Goal: Register for event/course

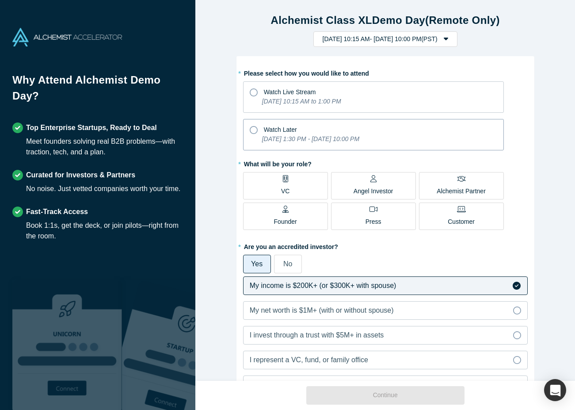
click at [250, 128] on icon at bounding box center [254, 130] width 8 height 8
click at [0, 0] on input "Watch Later [DATE] 1:30 PM - [DATE] 10:00 PM" at bounding box center [0, 0] width 0 height 0
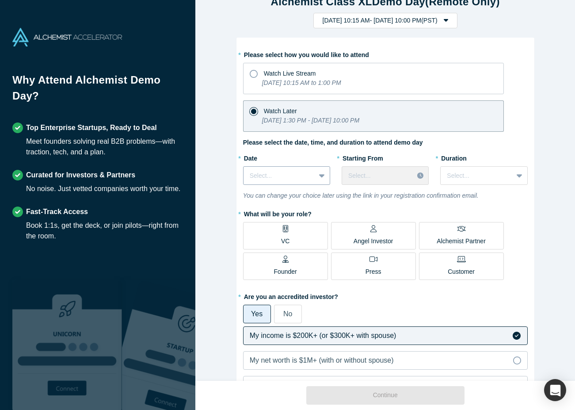
scroll to position [13, 0]
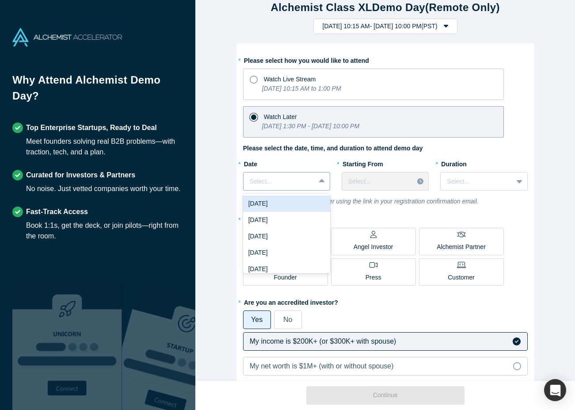
click at [322, 181] on icon at bounding box center [322, 181] width 6 height 4
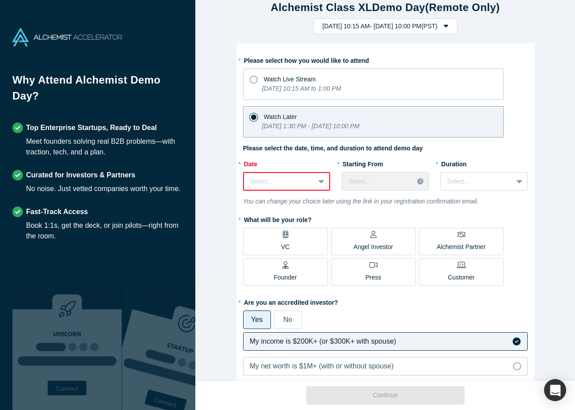
click at [323, 181] on icon at bounding box center [322, 182] width 6 height 4
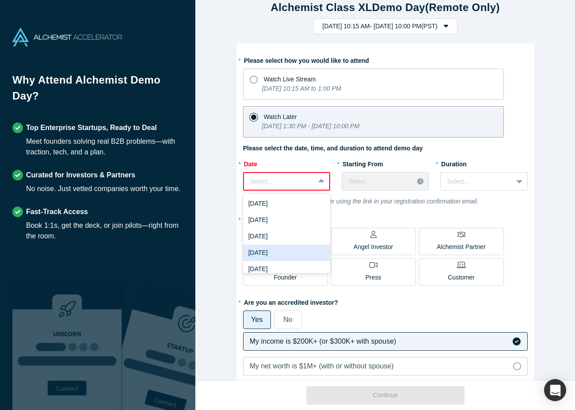
click at [295, 248] on div "[DATE]" at bounding box center [286, 253] width 87 height 16
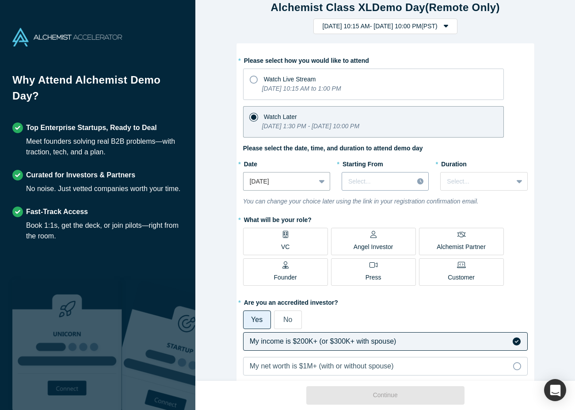
click at [406, 182] on div at bounding box center [377, 181] width 59 height 11
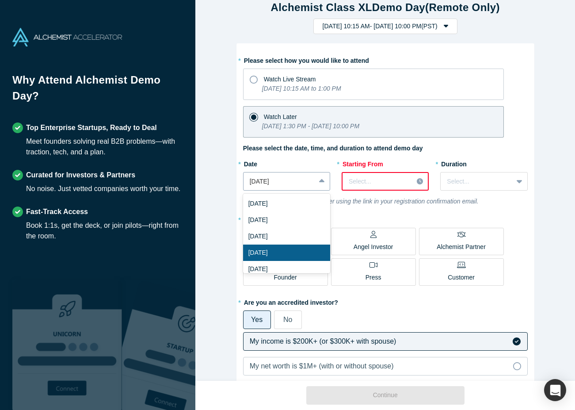
click at [320, 184] on icon at bounding box center [322, 181] width 6 height 9
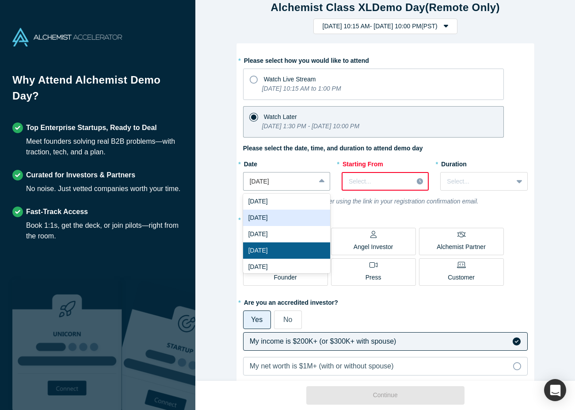
scroll to position [0, 0]
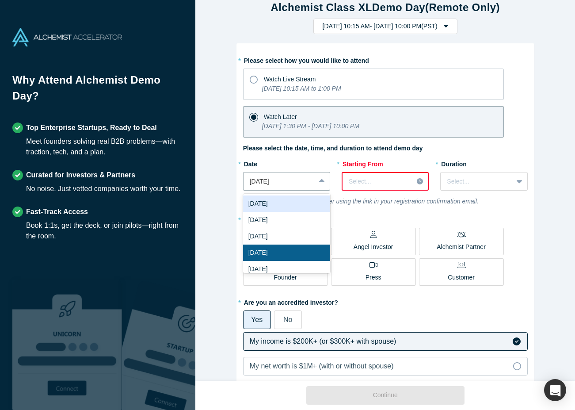
click at [399, 50] on div "* Please select how you would like to attend Watch Live Stream [DATE] 10:15 AM …" at bounding box center [386, 283] width 298 height 481
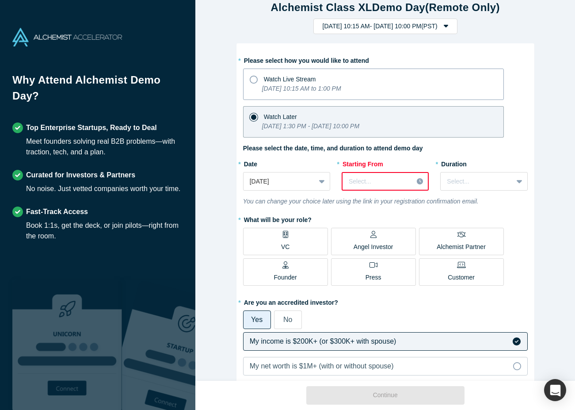
click at [255, 83] on icon at bounding box center [254, 80] width 8 height 8
click at [0, 0] on input "Watch Live Stream [DATE] 10:15 AM to 1:00 PM" at bounding box center [0, 0] width 0 height 0
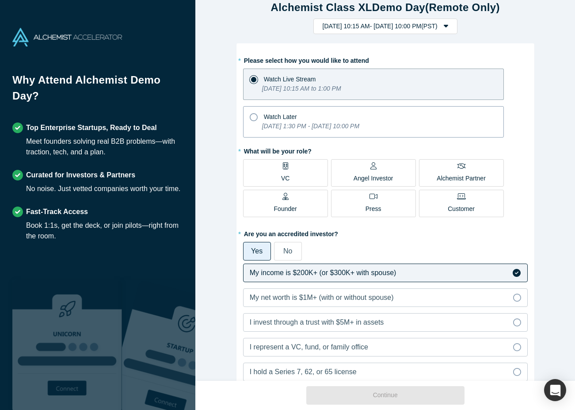
click at [254, 116] on icon at bounding box center [254, 117] width 8 height 8
click at [0, 0] on input "Watch Later [DATE] 1:30 PM - [DATE] 10:00 PM" at bounding box center [0, 0] width 0 height 0
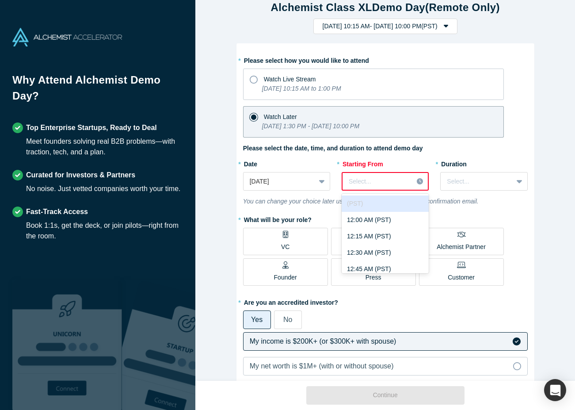
click at [404, 178] on div at bounding box center [378, 181] width 58 height 11
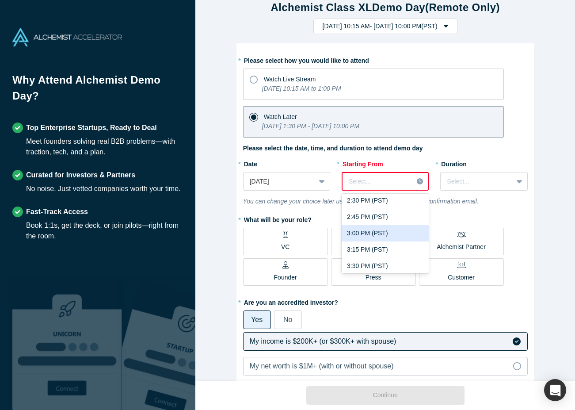
click at [361, 229] on div "3:00 PM (PST)" at bounding box center [385, 233] width 87 height 16
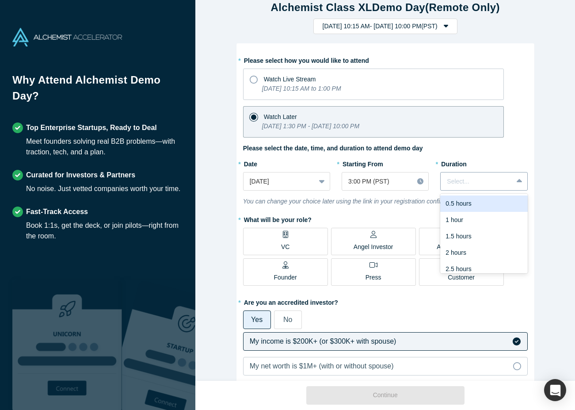
click at [474, 181] on div at bounding box center [476, 181] width 59 height 11
click at [471, 234] on div "1.5 hours" at bounding box center [483, 236] width 87 height 16
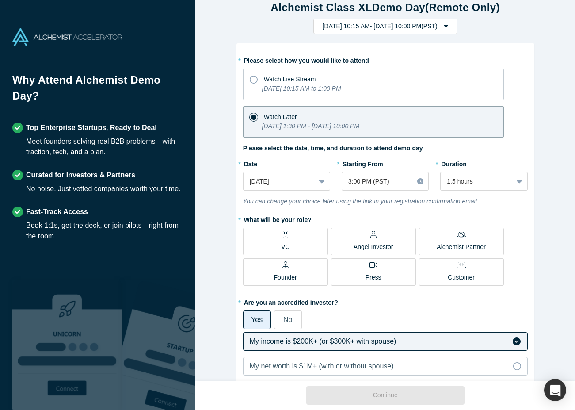
click at [375, 239] on span "Angel Investor" at bounding box center [374, 243] width 40 height 18
click at [0, 0] on input "Angel Investor" at bounding box center [0, 0] width 0 height 0
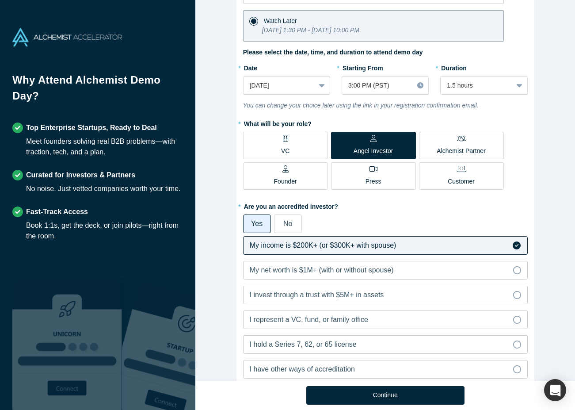
scroll to position [132, 0]
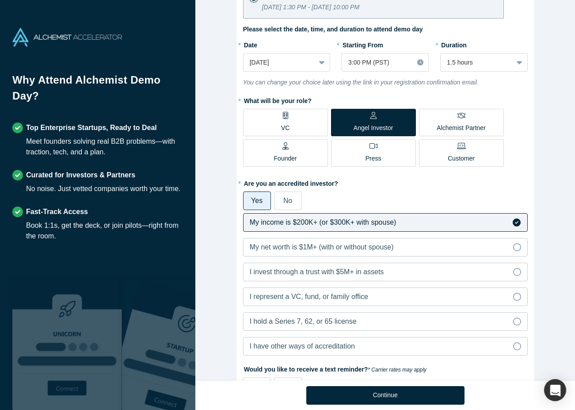
click at [290, 200] on span "No" at bounding box center [287, 201] width 9 height 8
click at [0, 0] on input "No" at bounding box center [0, 0] width 0 height 0
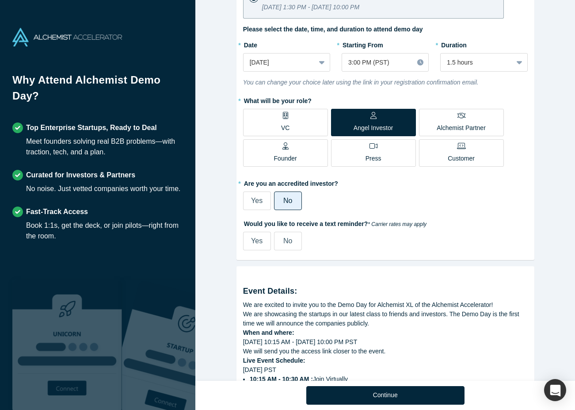
click at [259, 241] on span "Yes" at bounding box center [256, 241] width 11 height 8
click at [0, 0] on input "Yes" at bounding box center [0, 0] width 0 height 0
select select "US"
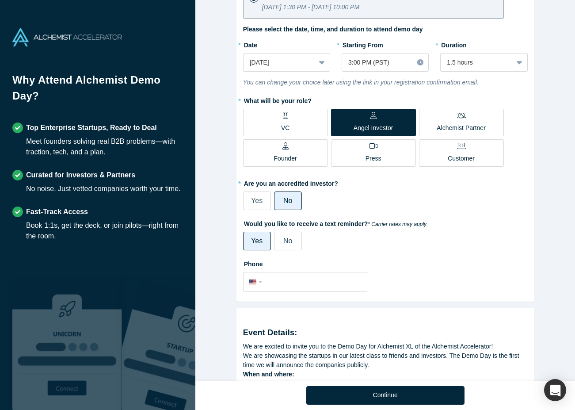
click at [286, 241] on span "No" at bounding box center [287, 241] width 9 height 8
click at [0, 0] on input "No" at bounding box center [0, 0] width 0 height 0
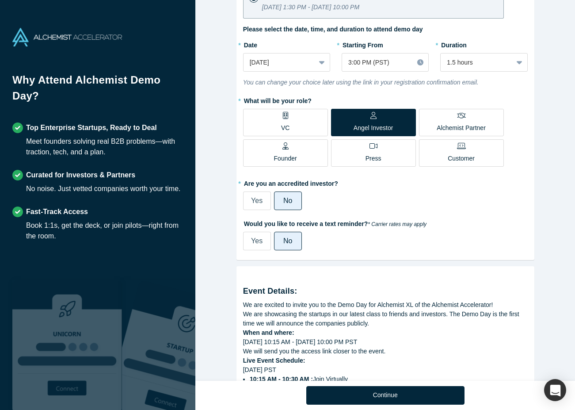
click at [260, 204] on span "Yes" at bounding box center [256, 201] width 11 height 8
click at [0, 0] on input "Yes" at bounding box center [0, 0] width 0 height 0
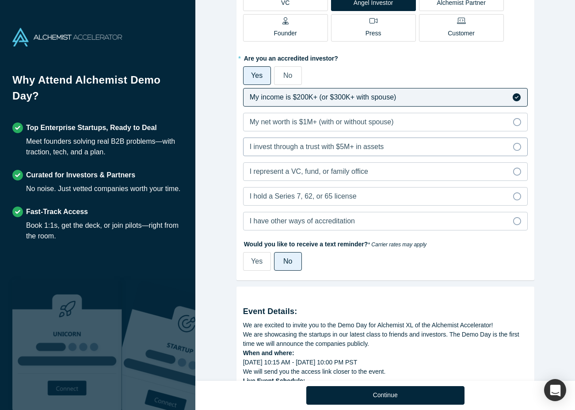
scroll to position [262, 0]
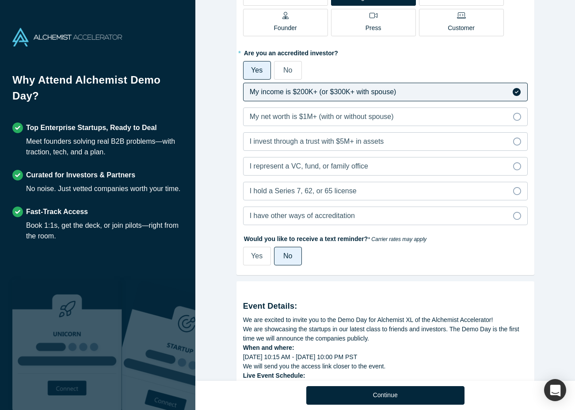
click at [290, 67] on span "No" at bounding box center [287, 70] width 9 height 8
click at [0, 0] on input "No" at bounding box center [0, 0] width 0 height 0
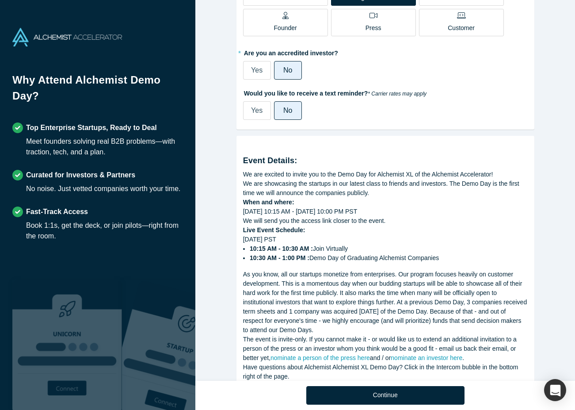
scroll to position [291, 0]
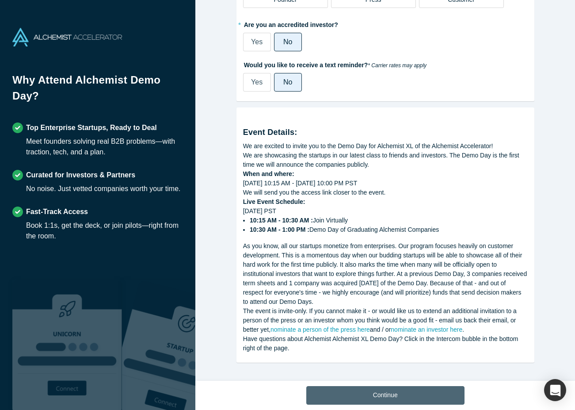
click at [373, 394] on button "Continue" at bounding box center [385, 395] width 158 height 19
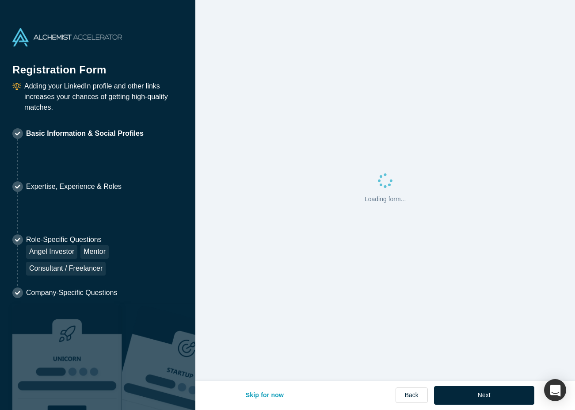
select select "US"
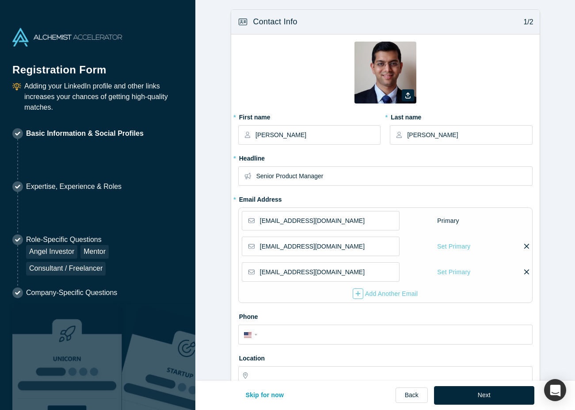
type input "[GEOGRAPHIC_DATA], [GEOGRAPHIC_DATA], [GEOGRAPHIC_DATA]"
click at [409, 96] on icon "button" at bounding box center [407, 95] width 5 height 6
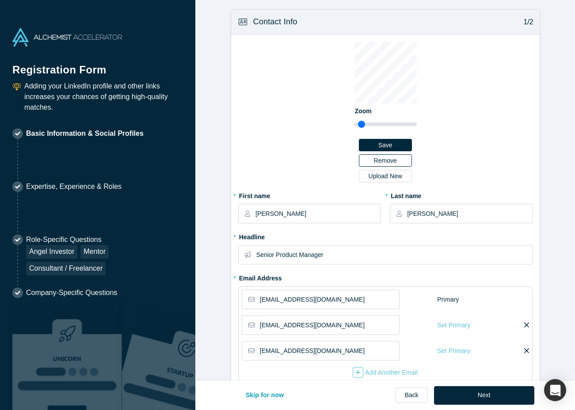
click at [394, 161] on button "Remove" at bounding box center [385, 160] width 53 height 12
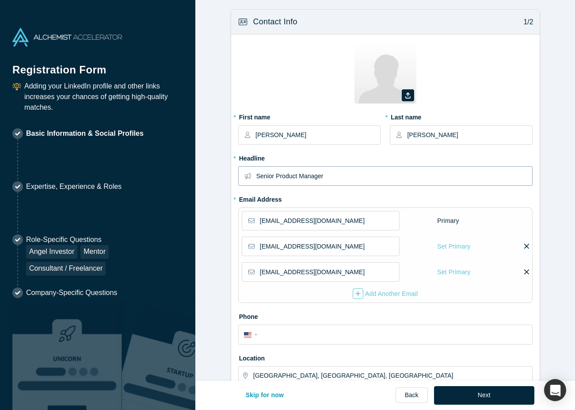
click at [361, 172] on input "Senior Product Manager" at bounding box center [393, 176] width 275 height 19
type input "Principal product manager"
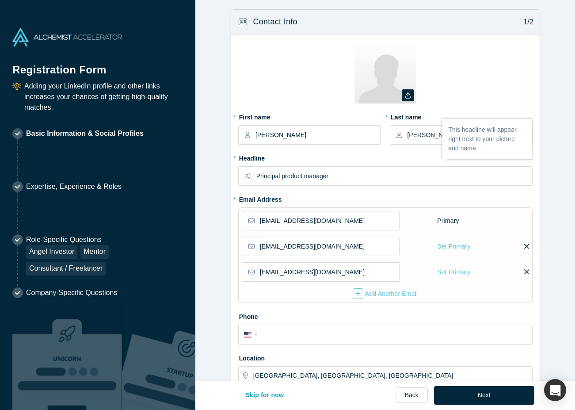
click at [527, 273] on icon at bounding box center [526, 272] width 5 height 8
click at [0, 0] on input "checkbox" at bounding box center [0, 0] width 0 height 0
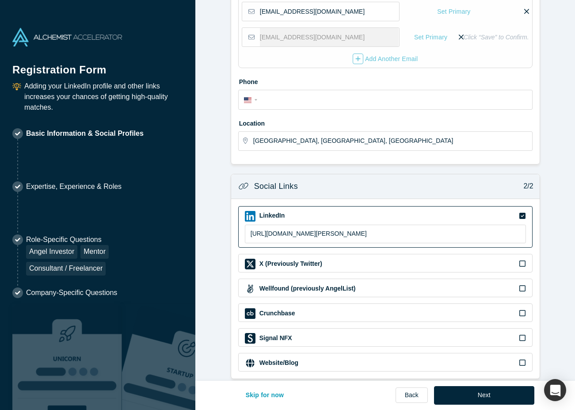
scroll to position [246, 0]
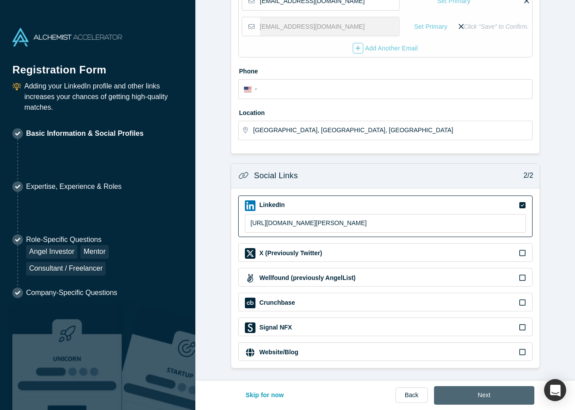
click at [462, 390] on button "Next" at bounding box center [484, 395] width 100 height 19
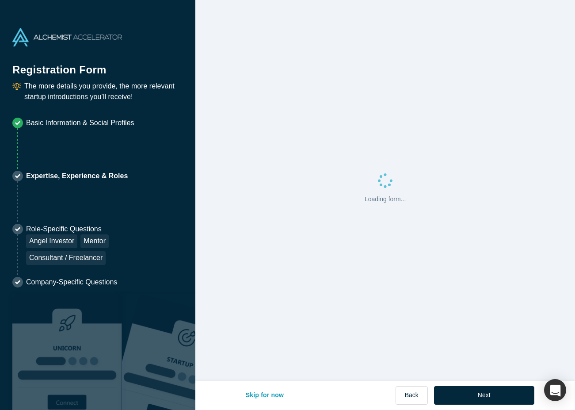
scroll to position [0, 0]
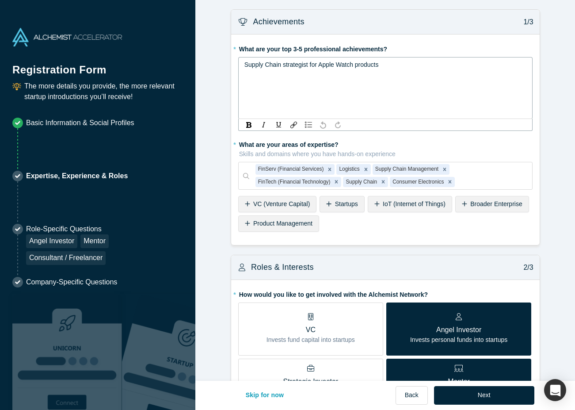
click at [412, 69] on div "Supply Chain strategist for Apple Watch products" at bounding box center [386, 64] width 283 height 9
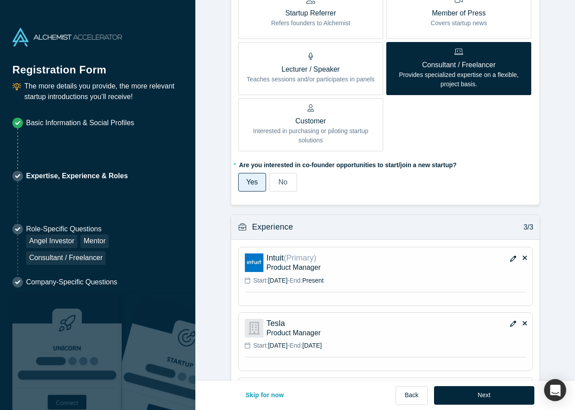
scroll to position [634, 0]
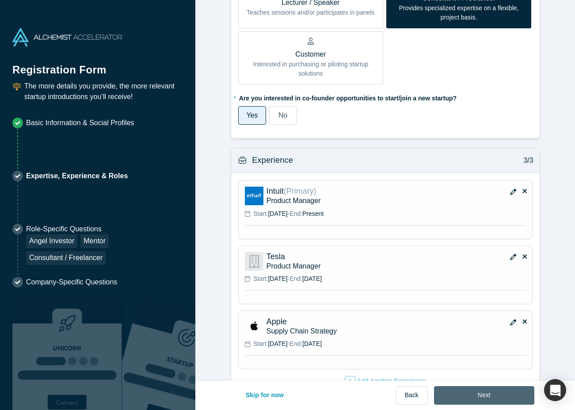
click at [510, 393] on button "Next" at bounding box center [484, 395] width 100 height 19
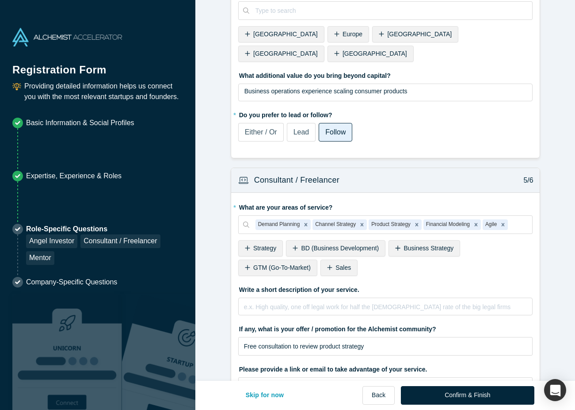
scroll to position [1021, 0]
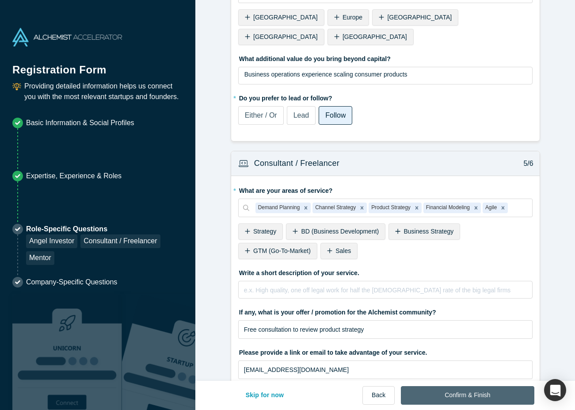
click at [469, 393] on button "Confirm & Finish" at bounding box center [467, 395] width 133 height 19
